Goal: Task Accomplishment & Management: Manage account settings

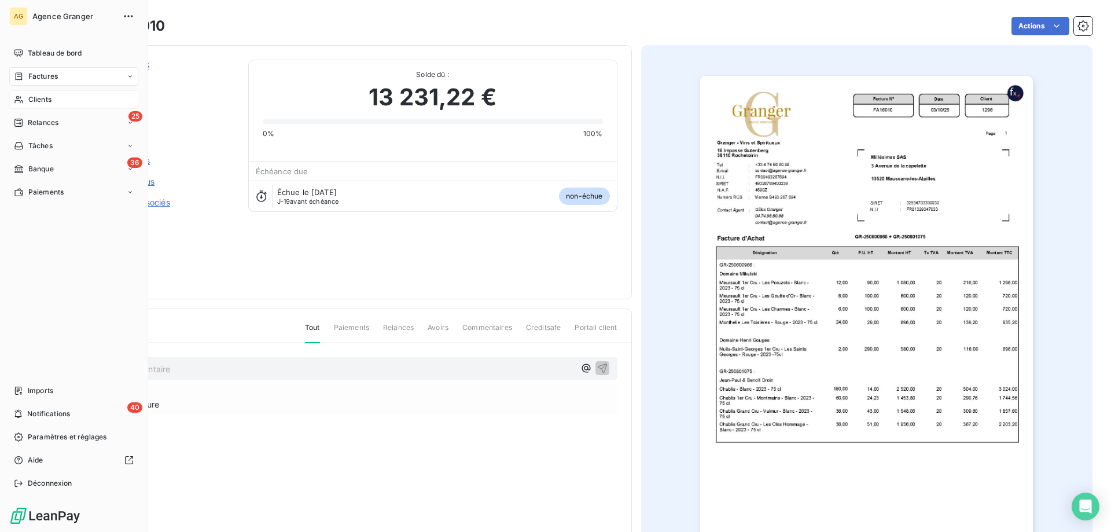
click at [37, 97] on span "Clients" at bounding box center [39, 99] width 23 height 10
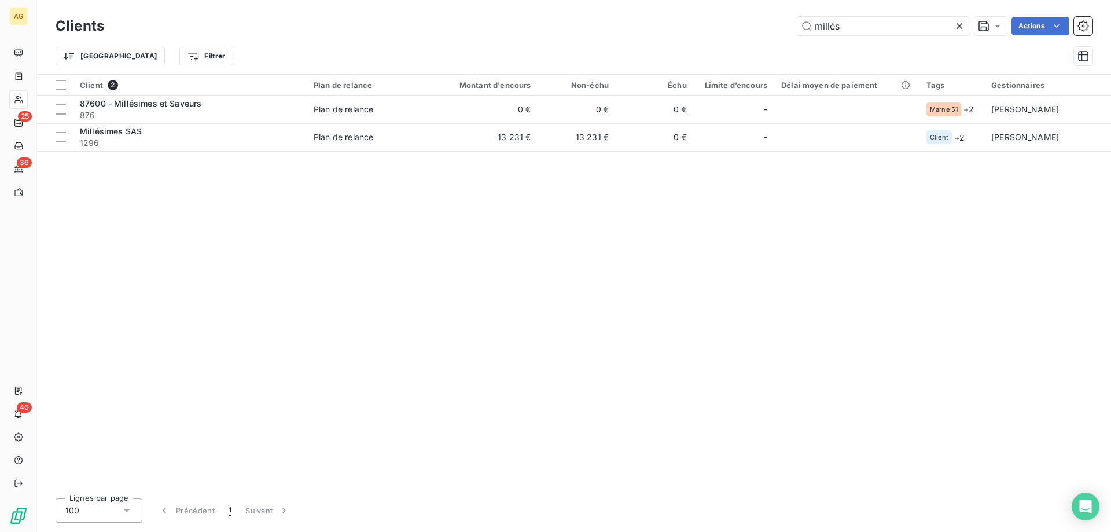
drag, startPoint x: 857, startPoint y: 21, endPoint x: 389, endPoint y: 74, distance: 470.6
click at [422, 67] on div "Clients millés Actions Trier Filtrer" at bounding box center [574, 44] width 1037 height 60
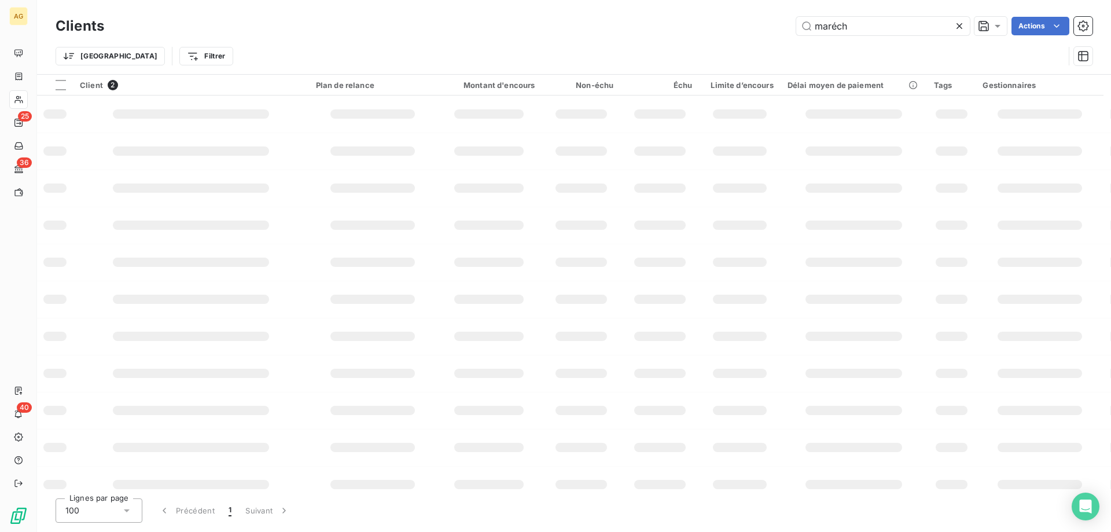
type input "maréch"
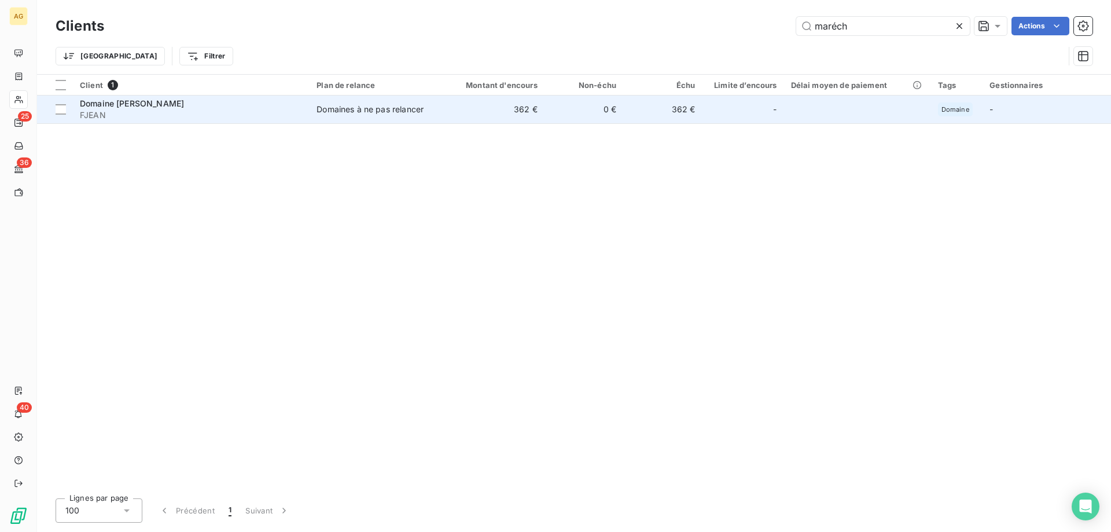
click at [573, 108] on td "0 €" at bounding box center [584, 109] width 79 height 28
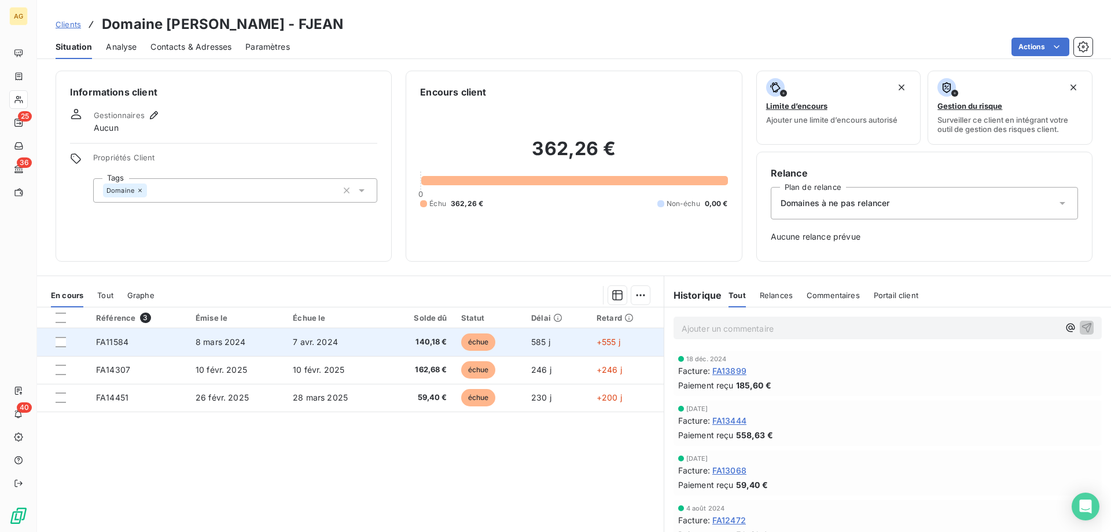
click at [226, 349] on td "8 mars 2024" at bounding box center [237, 342] width 97 height 28
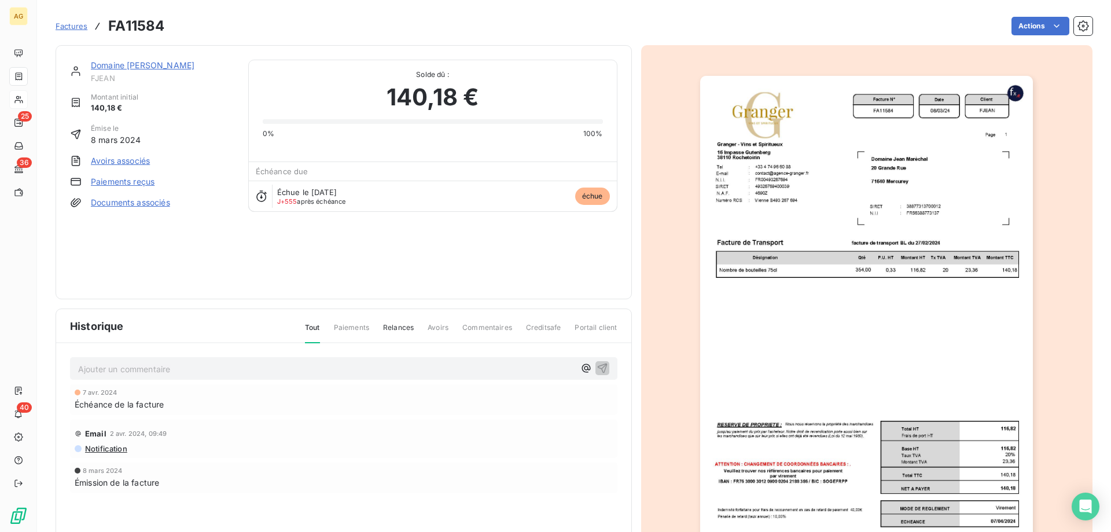
click at [108, 185] on link "Paiements reçus" at bounding box center [123, 182] width 64 height 12
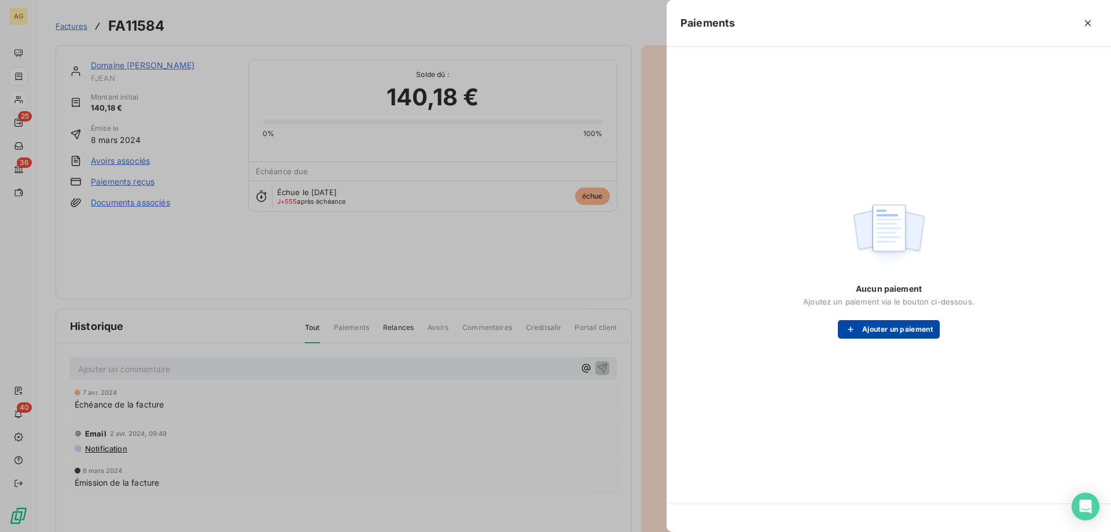
click at [918, 333] on button "Ajouter un paiement" at bounding box center [889, 329] width 102 height 19
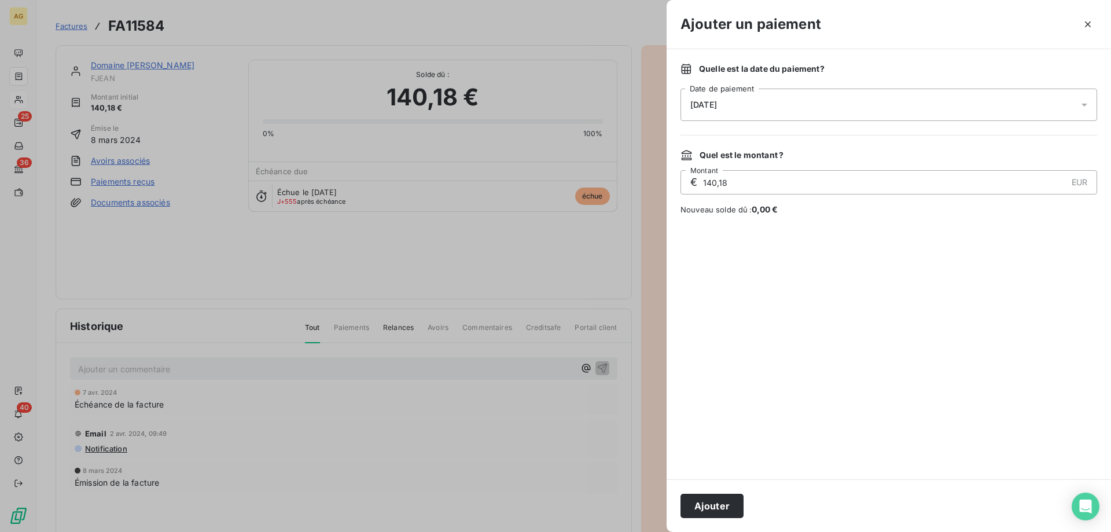
click at [888, 112] on div "[DATE]" at bounding box center [889, 105] width 417 height 32
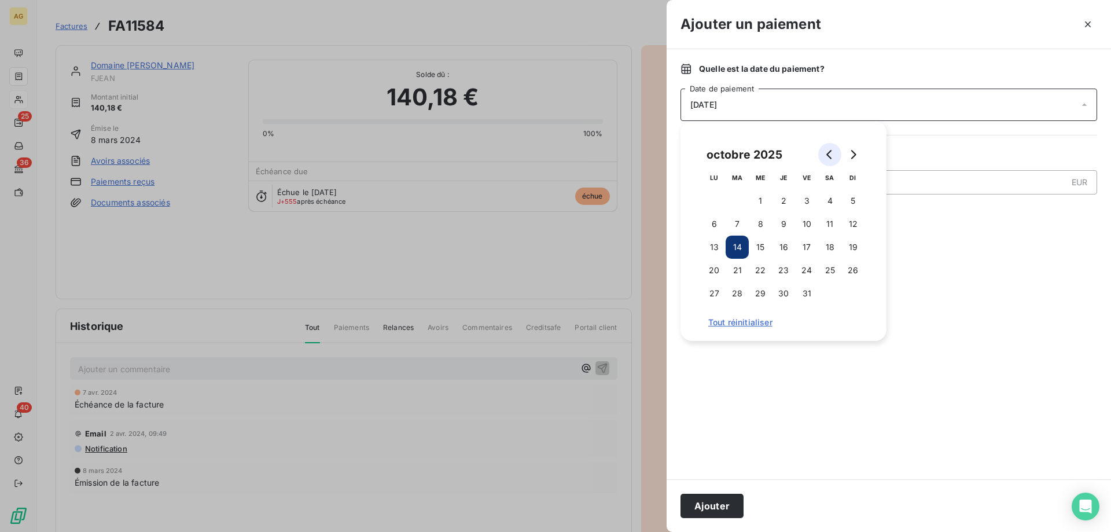
click at [830, 146] on button "Go to previous month" at bounding box center [829, 154] width 23 height 23
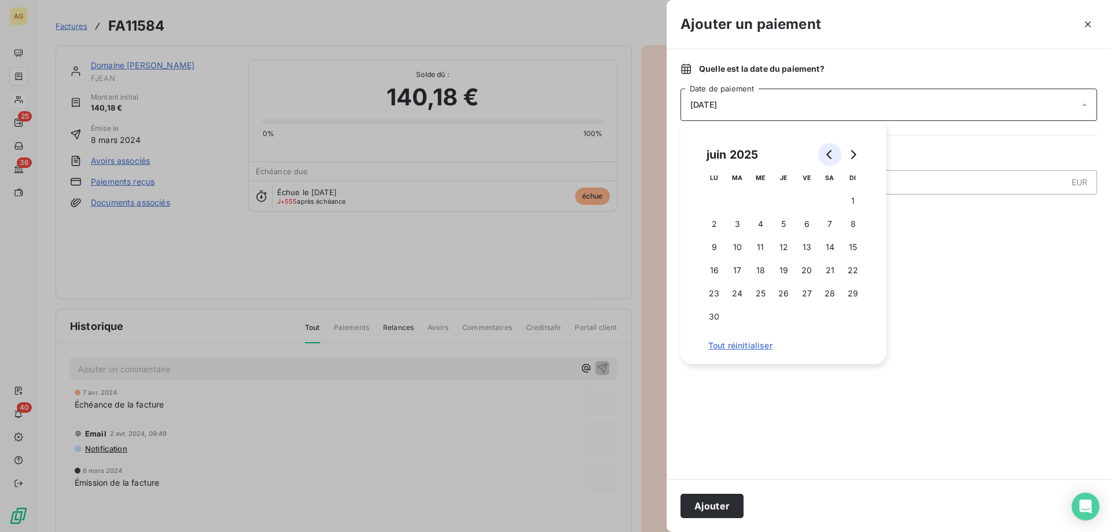
click at [830, 146] on button "Go to previous month" at bounding box center [829, 154] width 23 height 23
click at [825, 207] on button "1" at bounding box center [829, 200] width 23 height 23
click at [726, 503] on button "Ajouter" at bounding box center [712, 506] width 63 height 24
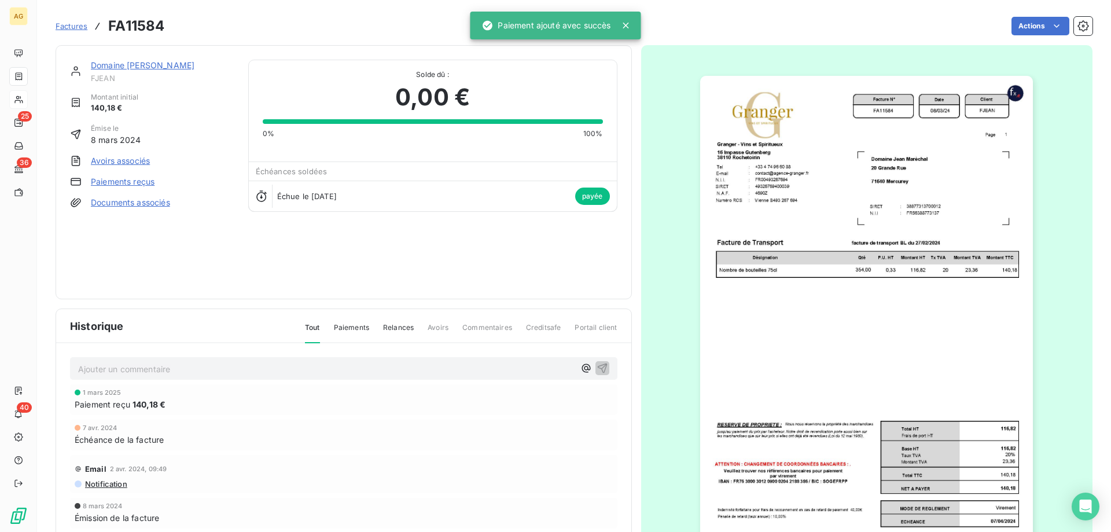
click at [179, 369] on p "Ajouter un commentaire ﻿" at bounding box center [326, 369] width 497 height 14
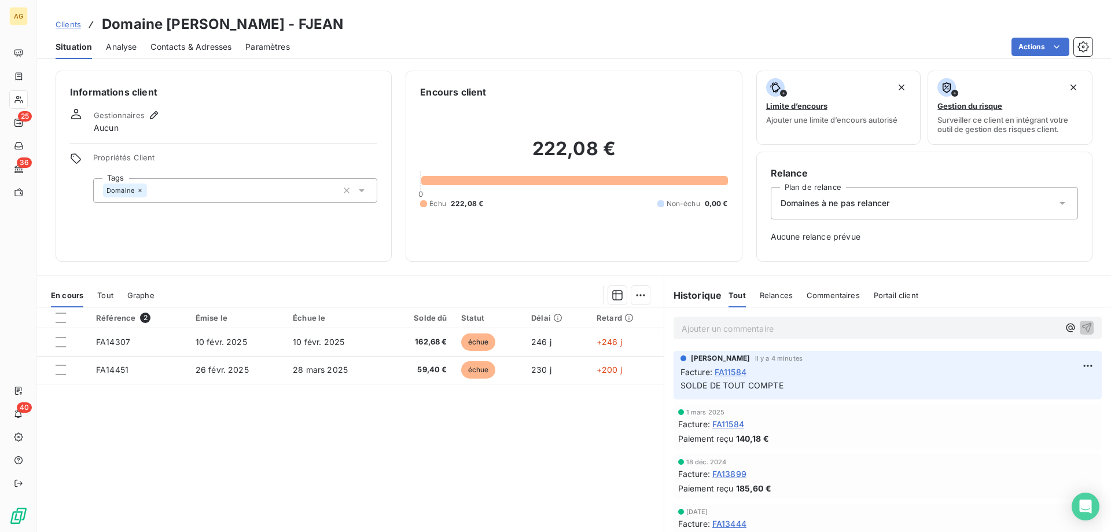
click at [229, 328] on div at bounding box center [237, 328] width 97 height 1
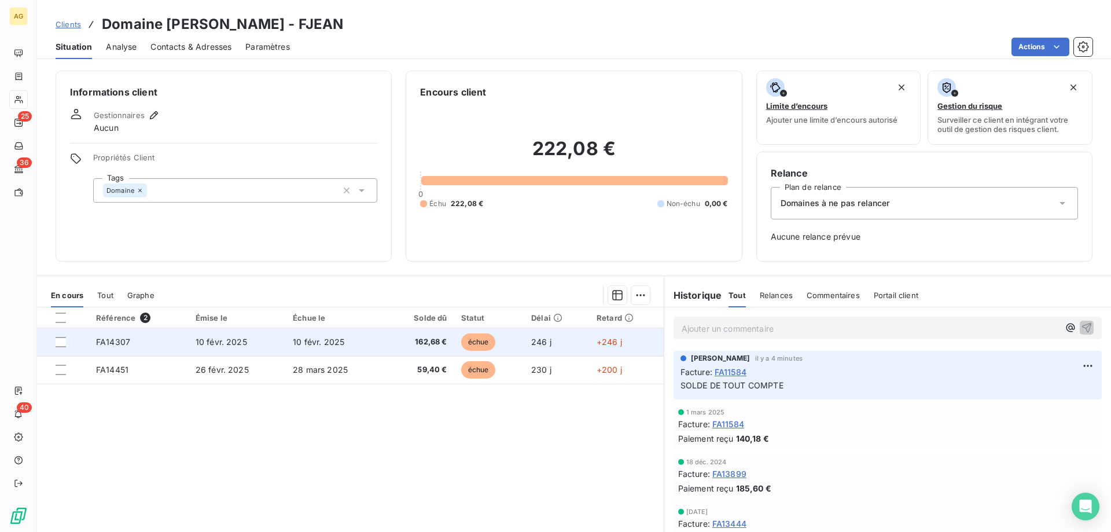
click at [230, 336] on td "10 févr. 2025" at bounding box center [237, 342] width 97 height 28
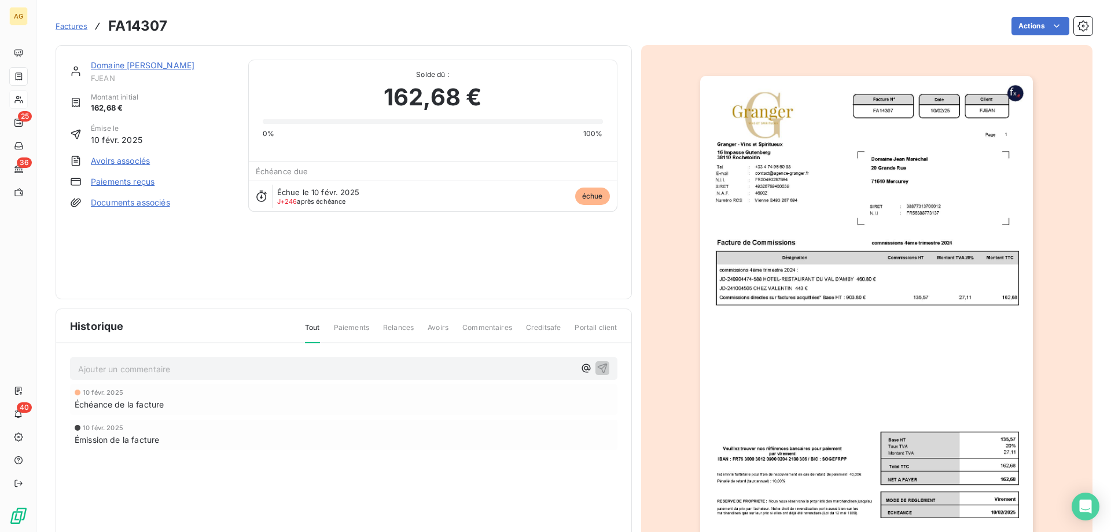
click at [128, 174] on div "Domaine [PERSON_NAME] [PERSON_NAME] initial 162,68 € Émise le [DATE] Avoirs ass…" at bounding box center [152, 172] width 164 height 225
click at [130, 179] on link "Paiements reçus" at bounding box center [123, 182] width 64 height 12
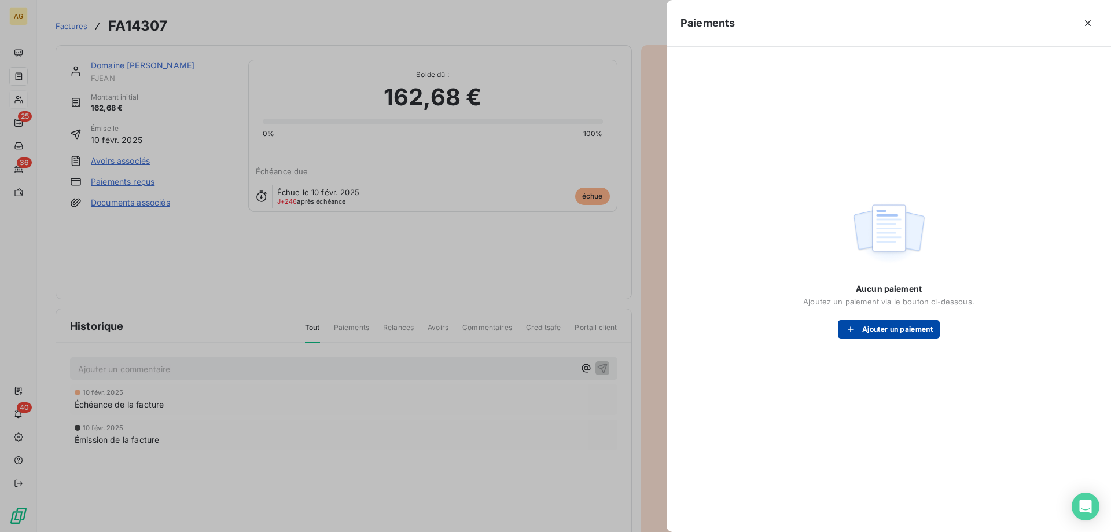
click at [883, 329] on button "Ajouter un paiement" at bounding box center [889, 329] width 102 height 19
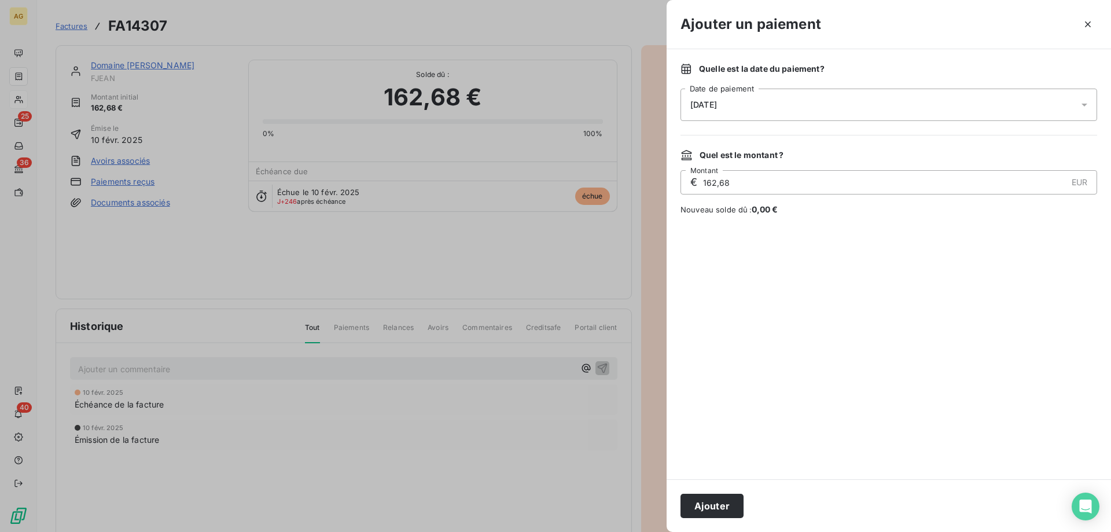
click at [800, 119] on div "[DATE]" at bounding box center [889, 105] width 417 height 32
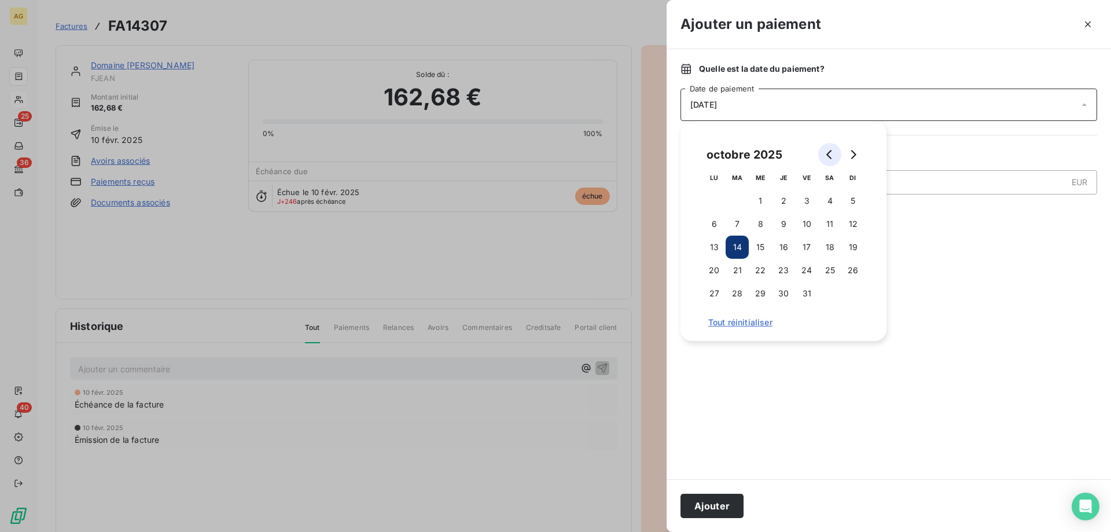
click at [828, 152] on icon "Go to previous month" at bounding box center [829, 154] width 9 height 9
click at [829, 152] on icon "Go to previous month" at bounding box center [829, 154] width 9 height 9
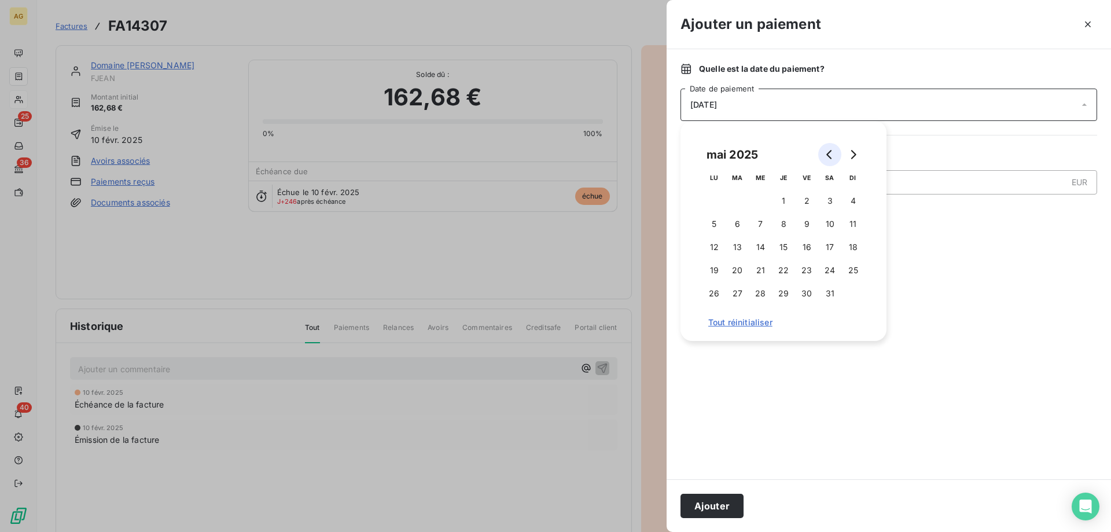
click at [829, 159] on button "Go to previous month" at bounding box center [829, 154] width 23 height 23
click at [824, 205] on button "1" at bounding box center [829, 200] width 23 height 23
click at [702, 514] on button "Ajouter" at bounding box center [712, 506] width 63 height 24
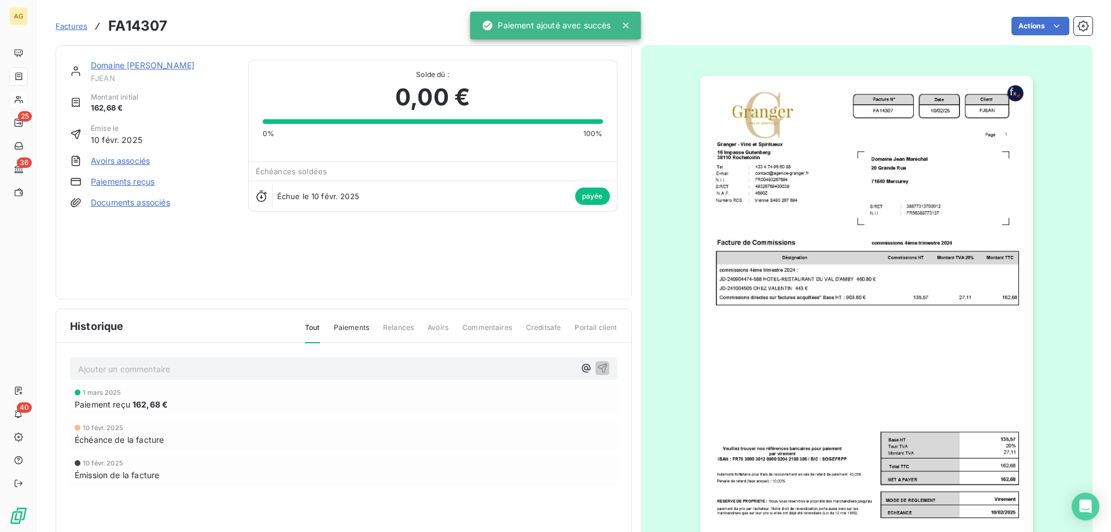
click at [306, 381] on div "Ajouter un commentaire ﻿ [DATE] Paiement reçu 162,68 € [DATE] Échéance de la fa…" at bounding box center [343, 437] width 575 height 189
click at [310, 371] on p "Ajouter un commentaire ﻿" at bounding box center [326, 369] width 497 height 14
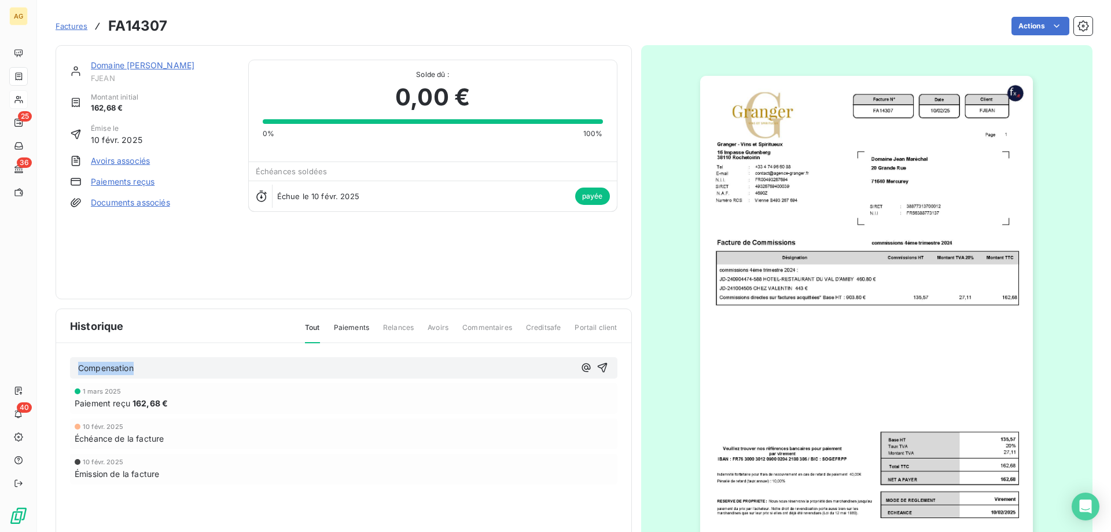
copy span "Compensation"
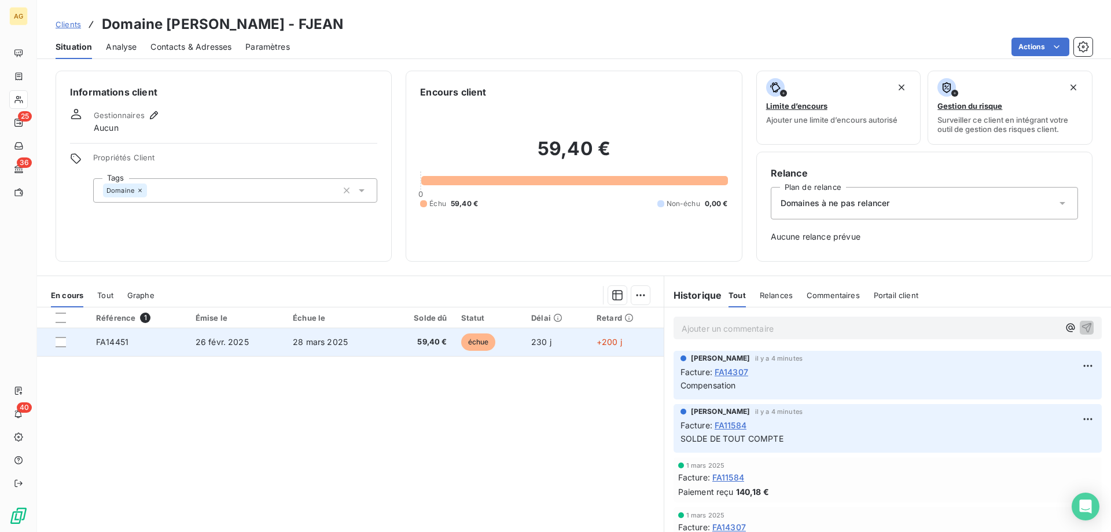
click at [281, 340] on td "26 févr. 2025" at bounding box center [237, 342] width 97 height 28
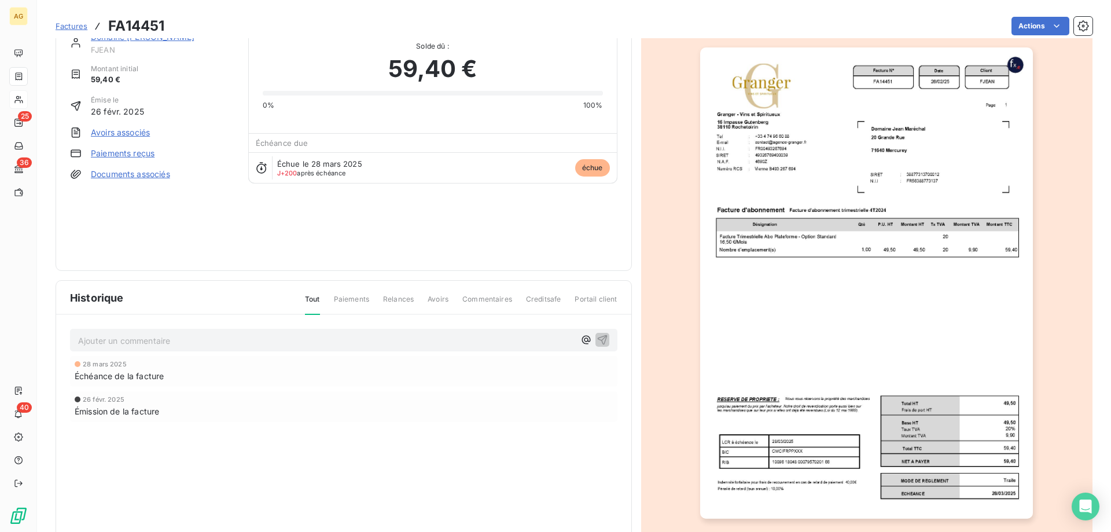
scroll to position [65, 0]
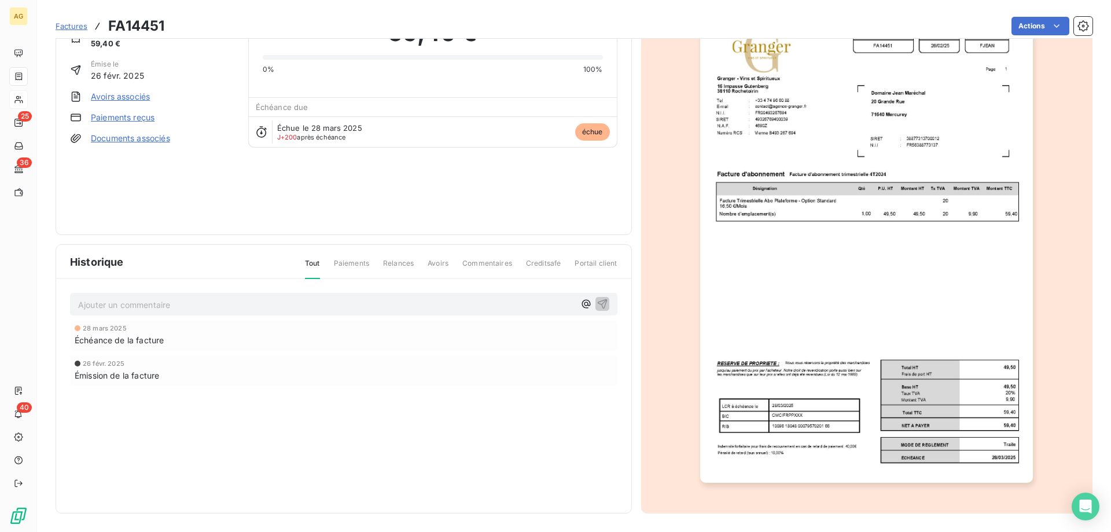
click at [116, 119] on link "Paiements reçus" at bounding box center [123, 118] width 64 height 12
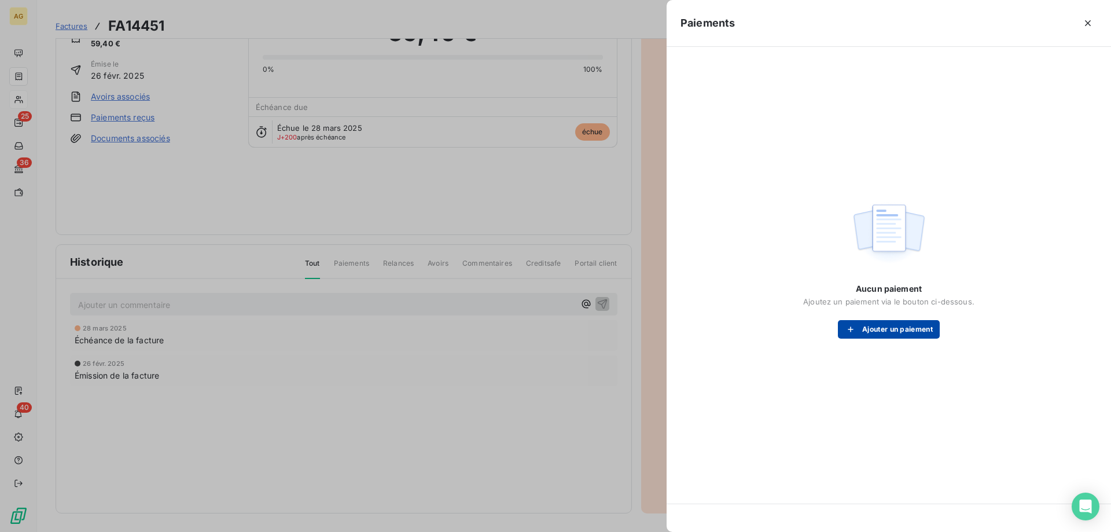
click at [877, 336] on button "Ajouter un paiement" at bounding box center [889, 329] width 102 height 19
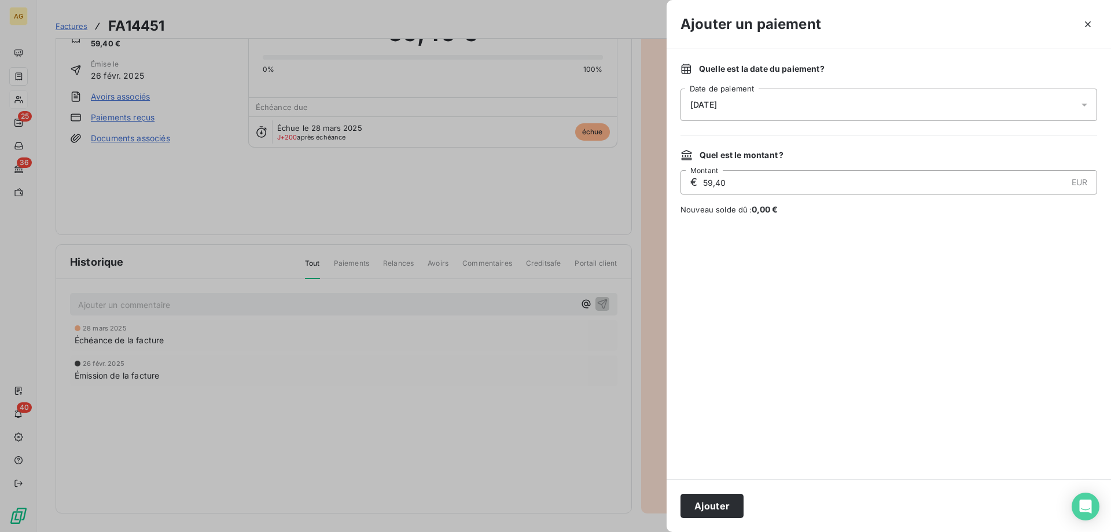
click at [752, 105] on div "[DATE]" at bounding box center [889, 105] width 417 height 32
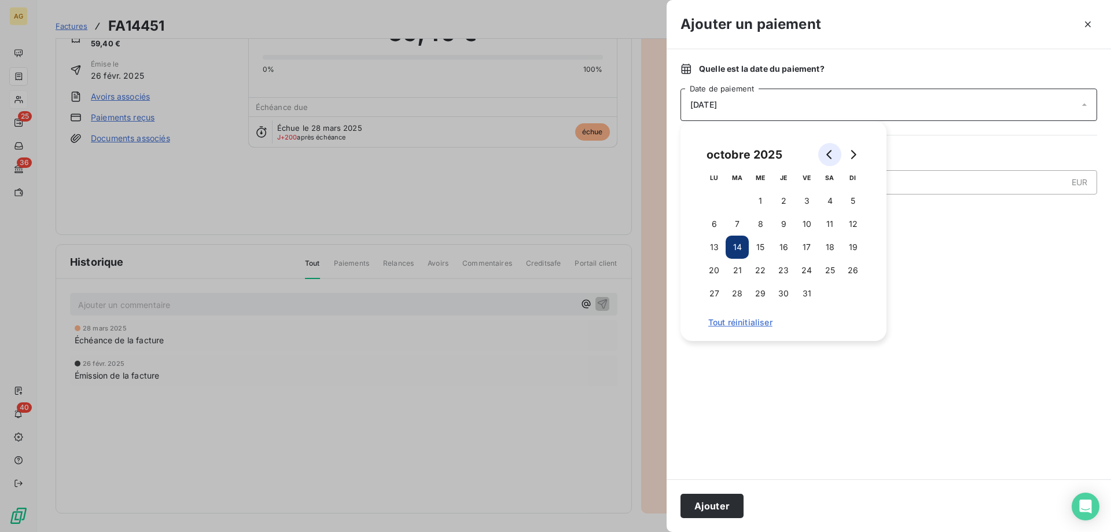
click at [825, 159] on icon "Go to previous month" at bounding box center [829, 154] width 9 height 9
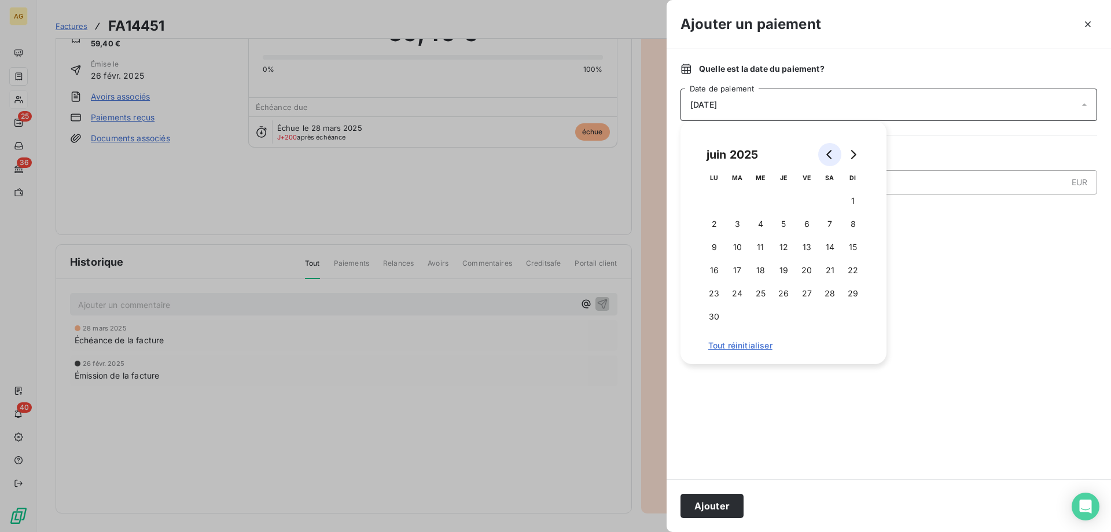
click at [825, 159] on icon "Go to previous month" at bounding box center [829, 154] width 9 height 9
click at [826, 209] on button "1" at bounding box center [829, 200] width 23 height 23
click at [721, 528] on div "Ajouter" at bounding box center [889, 505] width 444 height 53
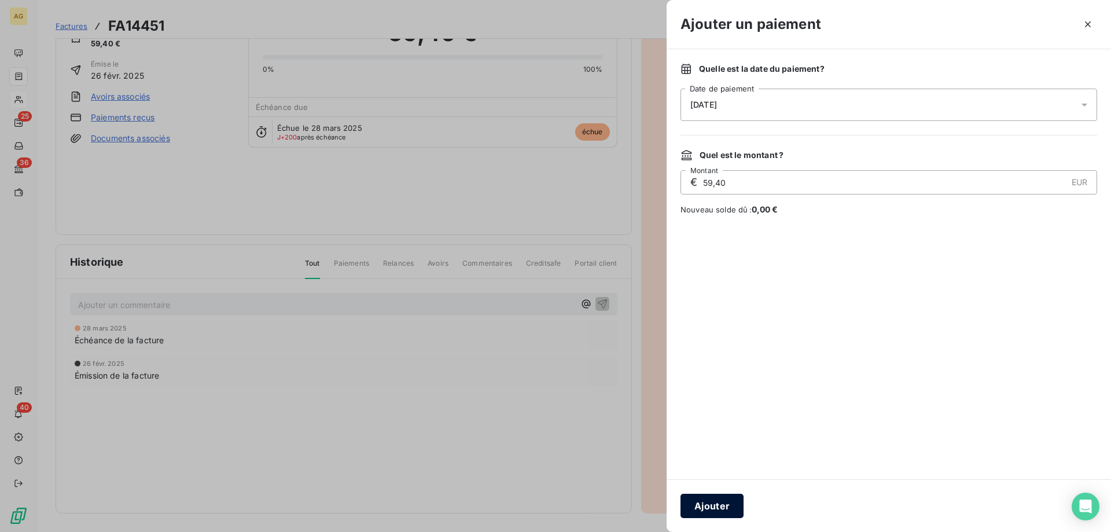
click at [718, 509] on button "Ajouter" at bounding box center [712, 506] width 63 height 24
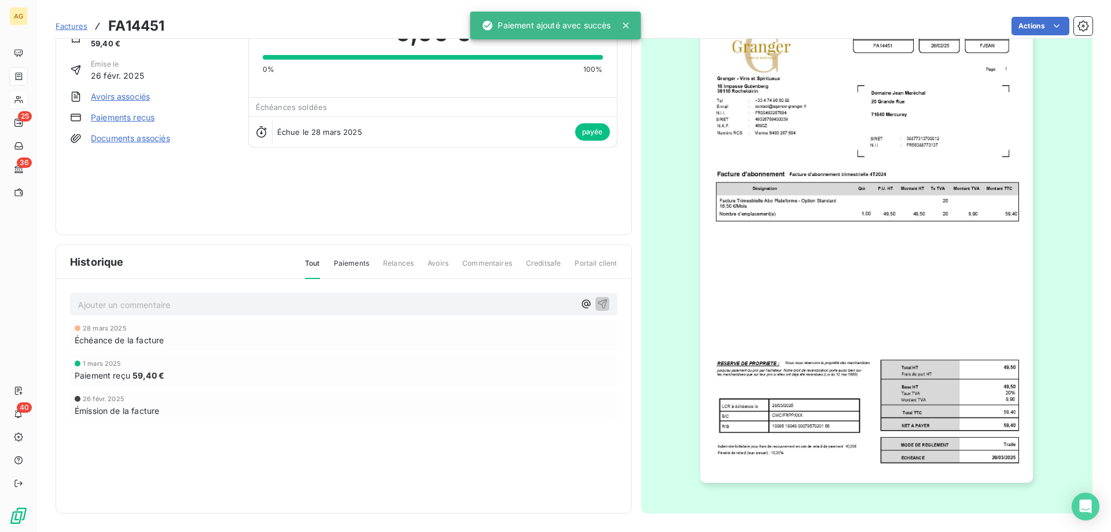
click at [296, 293] on div "Ajouter un commentaire ﻿ [DATE] Échéance de la facture [DATE] Paiement reçu 59,…" at bounding box center [343, 373] width 575 height 189
click at [305, 300] on p "Ajouter un commentaire ﻿" at bounding box center [326, 304] width 497 height 14
